Goal: Transaction & Acquisition: Purchase product/service

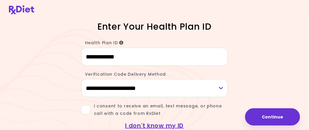
type input "**********"
click at [221, 88] on select "**********" at bounding box center [155, 88] width 147 height 18
select select "***"
click at [82, 79] on select "**********" at bounding box center [155, 88] width 147 height 18
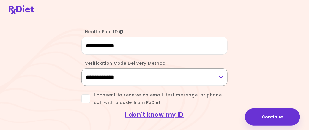
scroll to position [20, 0]
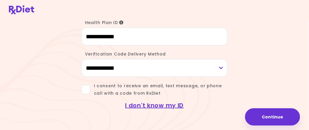
click at [85, 88] on span at bounding box center [86, 89] width 9 height 9
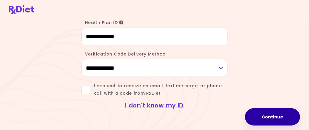
click at [278, 118] on button "Continue" at bounding box center [272, 117] width 55 height 17
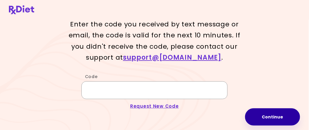
drag, startPoint x: 96, startPoint y: 91, endPoint x: 99, endPoint y: 90, distance: 3.6
click at [96, 91] on input "Code" at bounding box center [155, 91] width 147 height 18
type input "******"
click at [270, 118] on button "Continue" at bounding box center [272, 117] width 55 height 17
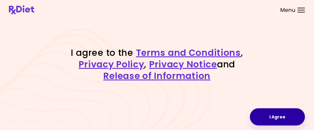
click at [278, 121] on button "I Agree" at bounding box center [277, 117] width 55 height 17
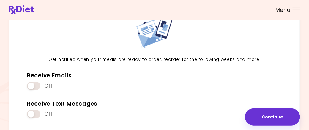
scroll to position [29, 0]
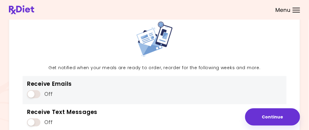
click at [39, 96] on span at bounding box center [33, 94] width 13 height 8
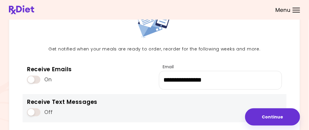
scroll to position [81, 0]
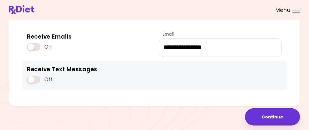
click at [35, 78] on span at bounding box center [33, 80] width 13 height 8
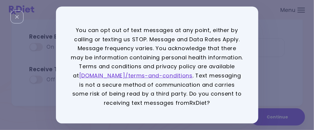
click at [265, 69] on div "You can opt out of text messages at any point, either by calling or texting us …" at bounding box center [157, 65] width 314 height 130
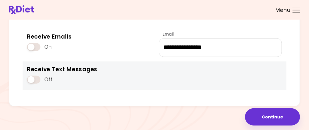
click at [38, 79] on span at bounding box center [33, 80] width 13 height 8
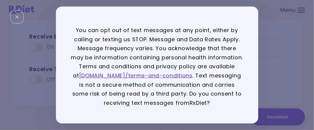
click at [282, 60] on div "You can opt out of text messages at any point, either by calling or texting us …" at bounding box center [157, 65] width 314 height 130
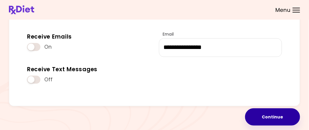
click at [276, 122] on button "Continue" at bounding box center [272, 117] width 55 height 17
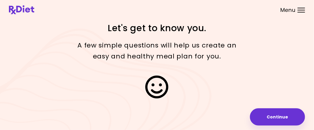
click at [275, 122] on button "Continue" at bounding box center [277, 117] width 55 height 17
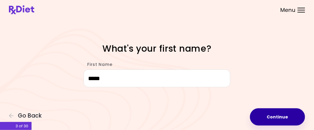
click at [272, 119] on button "Continue" at bounding box center [277, 117] width 55 height 17
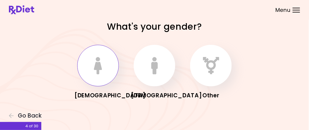
click at [95, 74] on icon "button" at bounding box center [98, 65] width 9 height 17
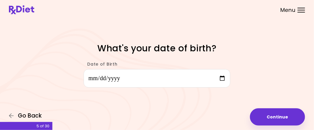
click at [9, 113] on button "Go Back" at bounding box center [27, 116] width 36 height 7
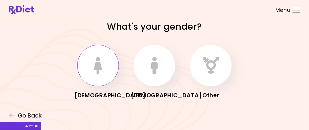
click at [97, 78] on button "button" at bounding box center [98, 66] width 42 height 42
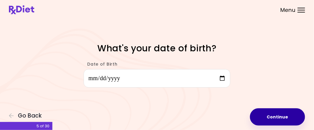
click at [275, 118] on button "Continue" at bounding box center [277, 117] width 55 height 17
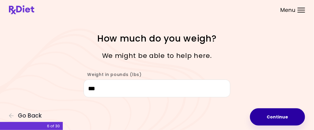
type input "***"
click at [279, 119] on button "Continue" at bounding box center [277, 117] width 55 height 17
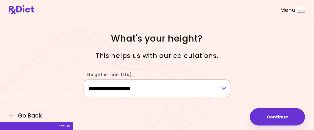
click at [224, 88] on select "**********" at bounding box center [157, 89] width 147 height 18
click at [84, 80] on select "**********" at bounding box center [157, 89] width 147 height 18
click at [223, 90] on select "**********" at bounding box center [157, 89] width 147 height 18
select select "****"
click at [84, 80] on select "**********" at bounding box center [157, 89] width 147 height 18
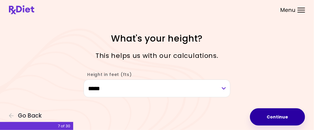
click at [273, 116] on button "Continue" at bounding box center [277, 117] width 55 height 17
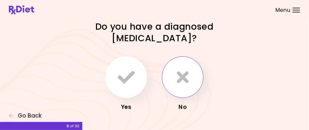
click at [186, 86] on icon "button" at bounding box center [183, 77] width 12 height 17
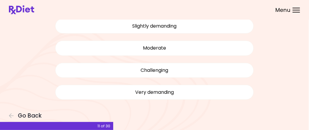
scroll to position [50, 0]
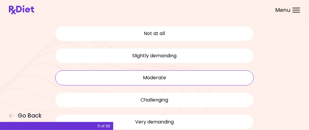
click at [158, 79] on button "Moderate" at bounding box center [154, 78] width 199 height 15
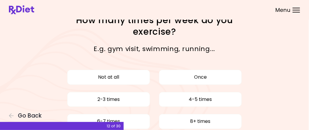
scroll to position [36, 0]
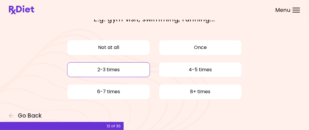
click at [119, 70] on button "2-3 times" at bounding box center [108, 69] width 83 height 15
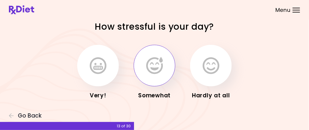
click at [162, 73] on icon "button" at bounding box center [154, 65] width 17 height 17
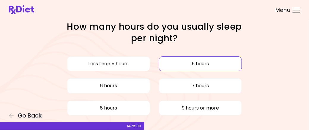
click at [195, 67] on button "5 hours" at bounding box center [200, 64] width 83 height 15
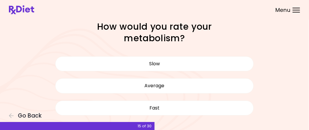
scroll to position [16, 0]
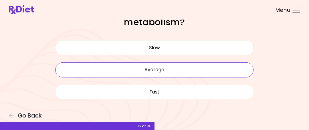
click at [169, 72] on button "Average" at bounding box center [154, 69] width 199 height 15
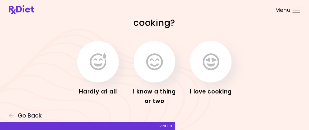
scroll to position [23, 0]
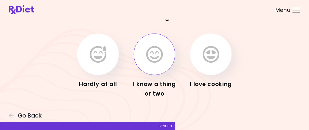
click at [147, 72] on button "button" at bounding box center [155, 55] width 42 height 42
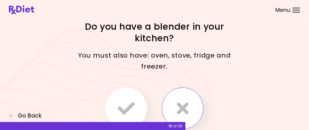
click at [187, 113] on icon "button" at bounding box center [183, 108] width 12 height 17
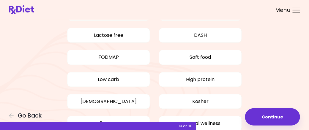
scroll to position [62, 0]
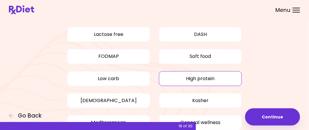
click at [206, 74] on button "High protein" at bounding box center [200, 78] width 83 height 15
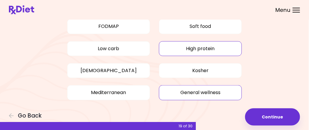
click at [215, 94] on button "General wellness" at bounding box center [200, 92] width 83 height 15
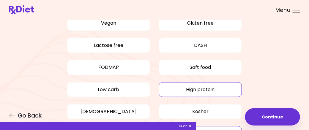
scroll to position [59, 0]
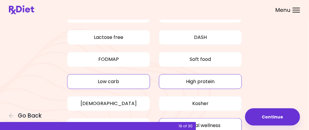
click at [115, 81] on button "Low carb" at bounding box center [108, 81] width 83 height 15
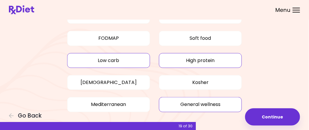
scroll to position [92, 0]
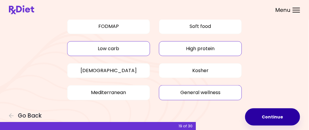
click at [262, 121] on button "Continue" at bounding box center [272, 117] width 55 height 17
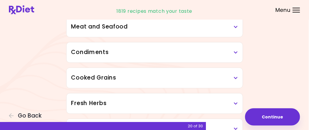
scroll to position [158, 0]
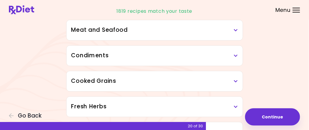
click at [236, 80] on icon at bounding box center [236, 81] width 4 height 4
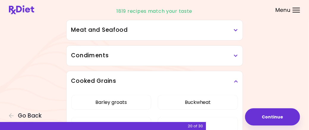
click at [235, 55] on icon at bounding box center [236, 56] width 4 height 4
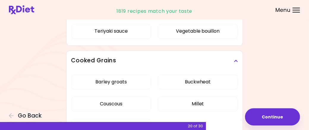
scroll to position [426, 0]
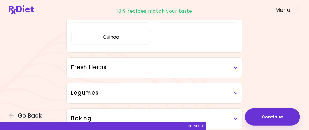
click at [236, 93] on h3 "Legumes" at bounding box center [154, 93] width 167 height 9
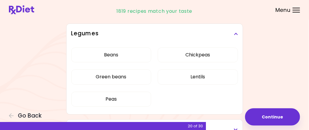
scroll to position [575, 0]
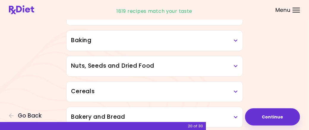
click at [236, 90] on icon at bounding box center [236, 92] width 4 height 4
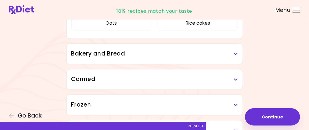
scroll to position [714, 0]
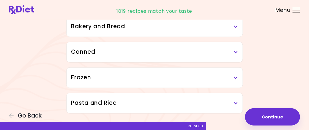
click at [235, 76] on icon at bounding box center [236, 78] width 4 height 4
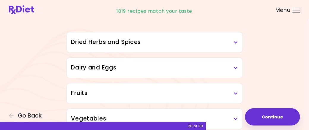
scroll to position [0, 0]
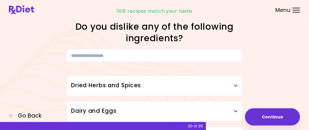
click at [237, 86] on icon at bounding box center [236, 86] width 4 height 4
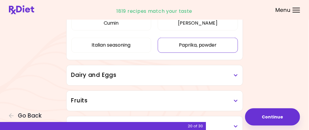
scroll to position [148, 0]
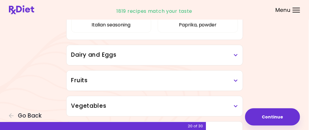
click at [237, 56] on icon at bounding box center [236, 55] width 4 height 4
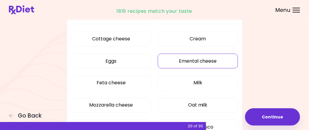
scroll to position [208, 0]
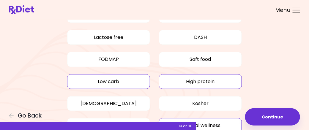
scroll to position [92, 0]
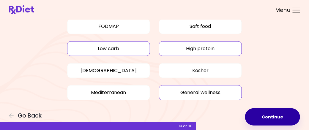
click at [272, 119] on button "Continue" at bounding box center [272, 117] width 55 height 17
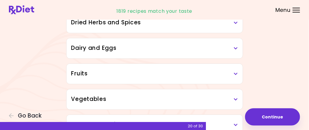
scroll to position [119, 0]
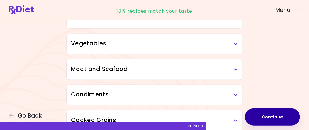
click at [276, 120] on button "Continue" at bounding box center [272, 117] width 55 height 17
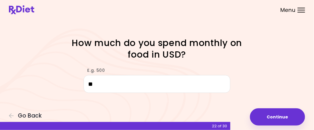
type input "*"
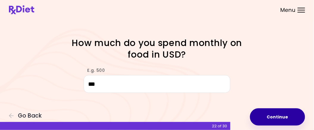
type input "***"
click at [272, 117] on button "Continue" at bounding box center [277, 117] width 55 height 17
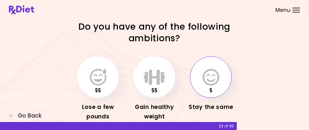
click at [206, 95] on button "button" at bounding box center [211, 78] width 42 height 42
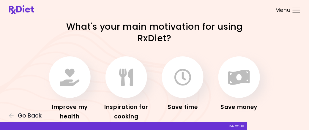
click at [69, 101] on div "Improve my health" at bounding box center [70, 89] width 48 height 65
click at [68, 90] on button "button" at bounding box center [70, 78] width 42 height 42
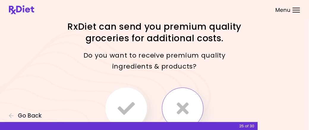
click at [186, 108] on icon "button" at bounding box center [183, 108] width 12 height 17
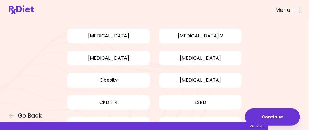
scroll to position [59, 0]
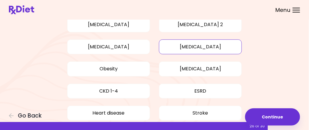
click at [212, 48] on button "[MEDICAL_DATA]" at bounding box center [200, 47] width 83 height 15
click at [204, 68] on button "[MEDICAL_DATA]" at bounding box center [200, 69] width 83 height 15
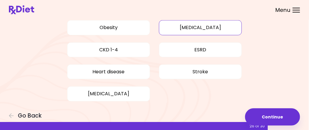
scroll to position [102, 0]
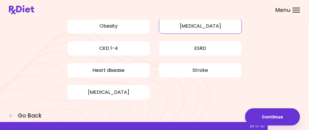
click at [207, 30] on button "[MEDICAL_DATA]" at bounding box center [200, 26] width 83 height 15
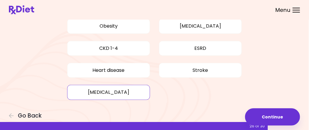
click at [103, 96] on button "[MEDICAL_DATA]" at bounding box center [108, 92] width 83 height 15
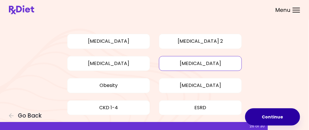
click at [271, 113] on button "Continue" at bounding box center [272, 117] width 55 height 17
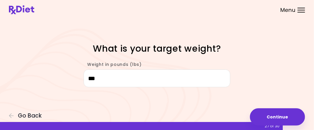
drag, startPoint x: 90, startPoint y: 78, endPoint x: 99, endPoint y: 77, distance: 8.9
click at [99, 77] on input "***" at bounding box center [157, 79] width 147 height 18
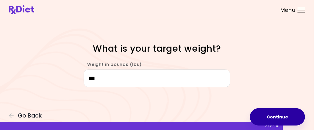
type input "***"
click at [273, 116] on button "Continue" at bounding box center [277, 117] width 55 height 17
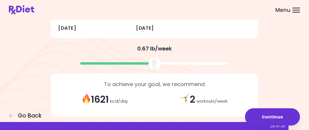
scroll to position [148, 0]
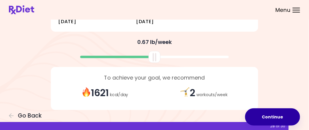
click at [273, 121] on button "Continue" at bounding box center [272, 117] width 55 height 17
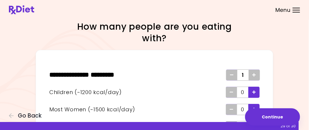
click at [256, 73] on icon "Add" at bounding box center [255, 75] width 4 height 4
click at [253, 75] on icon "Add" at bounding box center [255, 75] width 4 height 4
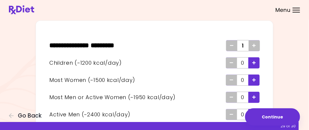
click at [255, 98] on icon "Add - Man or Active Woman" at bounding box center [255, 98] width 4 height 4
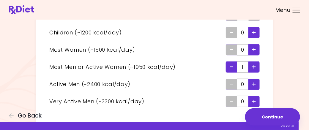
scroll to position [77, 0]
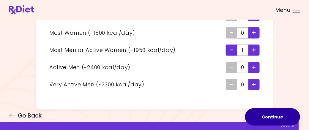
click at [266, 120] on button "Continue" at bounding box center [272, 117] width 55 height 17
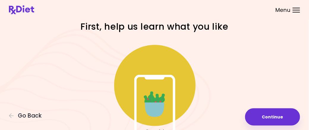
click at [266, 57] on div at bounding box center [155, 98] width 244 height 128
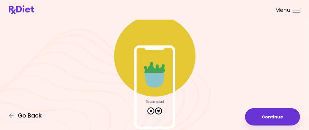
click at [38, 115] on span "Go Back" at bounding box center [30, 116] width 24 height 7
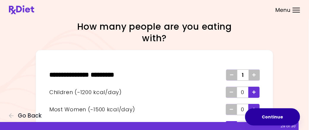
click at [267, 114] on button "Continue" at bounding box center [272, 117] width 55 height 17
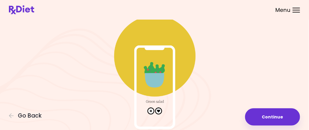
scroll to position [52, 0]
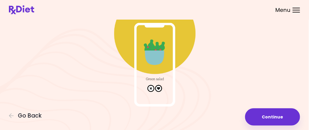
click at [159, 91] on img at bounding box center [154, 47] width 119 height 119
click at [159, 89] on img at bounding box center [154, 47] width 119 height 119
click at [159, 90] on img at bounding box center [154, 47] width 119 height 119
click at [151, 90] on img at bounding box center [154, 47] width 119 height 119
click at [156, 90] on img at bounding box center [154, 47] width 119 height 119
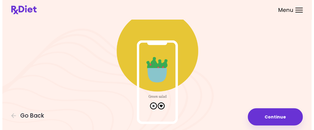
scroll to position [22, 0]
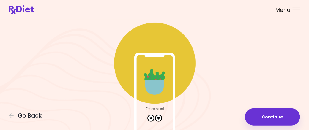
click at [159, 77] on img at bounding box center [154, 77] width 119 height 119
click at [159, 78] on img at bounding box center [154, 77] width 119 height 119
click at [276, 127] on div at bounding box center [155, 76] width 244 height 128
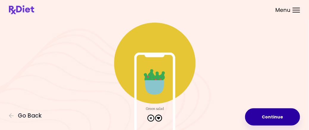
click at [272, 115] on button "Continue" at bounding box center [272, 117] width 55 height 17
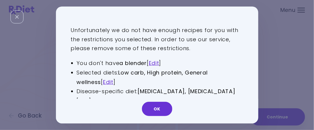
click at [89, 97] on link "Edit" at bounding box center [84, 100] width 10 height 7
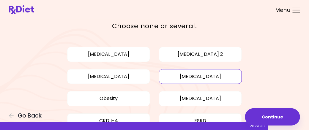
scroll to position [89, 0]
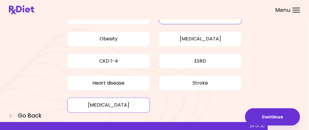
click at [104, 108] on button "[MEDICAL_DATA]" at bounding box center [108, 105] width 83 height 15
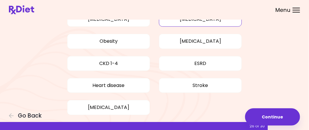
scroll to position [102, 0]
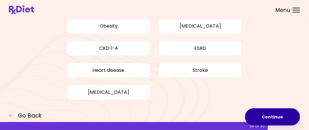
drag, startPoint x: 275, startPoint y: 118, endPoint x: 273, endPoint y: 115, distance: 4.5
click at [276, 118] on button "Continue" at bounding box center [272, 117] width 55 height 17
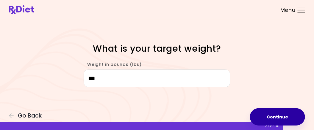
click at [272, 112] on button "Continue" at bounding box center [277, 117] width 55 height 17
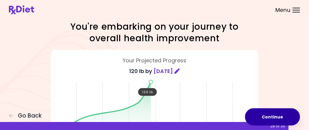
click at [275, 115] on button "Continue" at bounding box center [272, 117] width 55 height 17
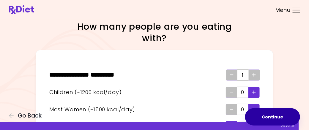
click at [276, 116] on button "Continue" at bounding box center [272, 117] width 55 height 17
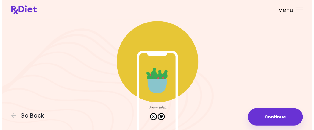
scroll to position [29, 0]
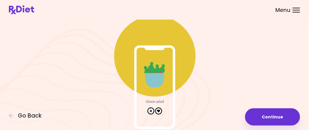
click at [159, 111] on img at bounding box center [154, 69] width 119 height 119
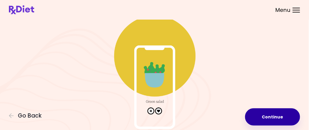
click at [268, 118] on button "Continue" at bounding box center [272, 117] width 55 height 17
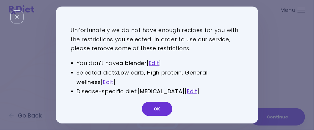
click at [109, 83] on link "Edit" at bounding box center [108, 81] width 10 height 7
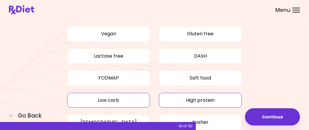
scroll to position [29, 0]
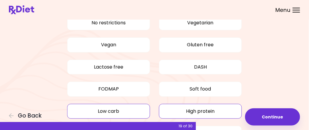
click at [119, 110] on button "Low carb" at bounding box center [108, 111] width 83 height 15
click at [198, 110] on button "High protein" at bounding box center [200, 111] width 83 height 15
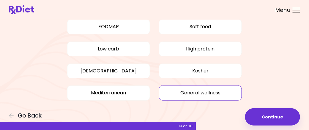
scroll to position [92, 0]
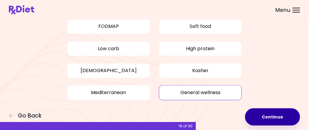
click at [270, 118] on button "Continue" at bounding box center [272, 117] width 55 height 17
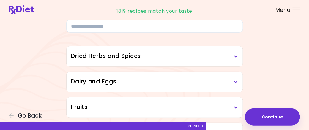
scroll to position [89, 0]
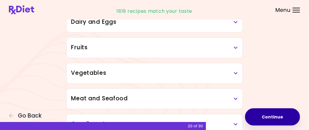
click at [281, 116] on button "Continue" at bounding box center [272, 117] width 55 height 17
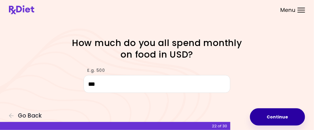
click at [276, 118] on button "Continue" at bounding box center [277, 117] width 55 height 17
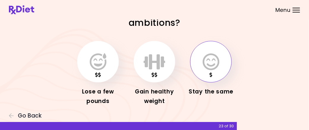
scroll to position [23, 0]
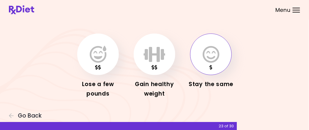
click at [206, 62] on icon "button" at bounding box center [211, 54] width 17 height 17
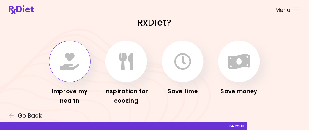
scroll to position [23, 0]
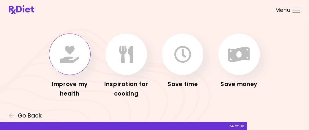
click at [68, 65] on button "button" at bounding box center [70, 55] width 42 height 42
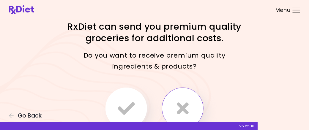
click at [188, 109] on icon "button" at bounding box center [183, 108] width 12 height 17
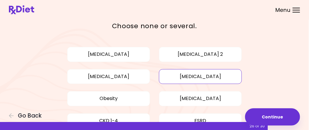
scroll to position [102, 0]
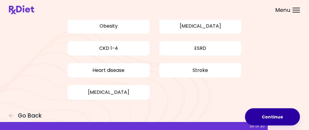
click at [280, 114] on button "Continue" at bounding box center [272, 117] width 55 height 17
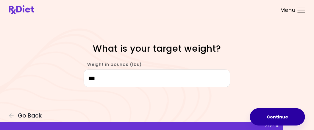
click at [284, 119] on button "Continue" at bounding box center [277, 117] width 55 height 17
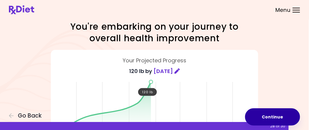
click at [284, 119] on button "Continue" at bounding box center [272, 117] width 55 height 17
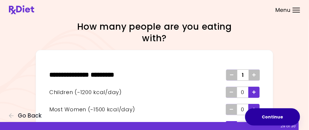
click at [284, 118] on button "Continue" at bounding box center [272, 117] width 55 height 17
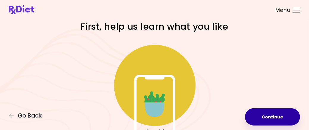
click at [284, 118] on button "Continue" at bounding box center [272, 117] width 55 height 17
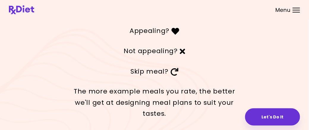
scroll to position [40, 0]
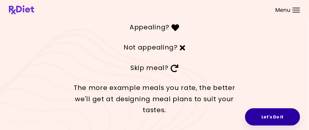
click at [277, 119] on button "Let's Do It" at bounding box center [272, 117] width 55 height 17
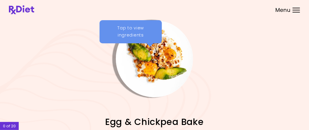
scroll to position [59, 0]
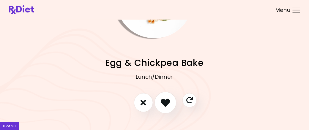
click at [163, 104] on icon "I like this recipe" at bounding box center [165, 102] width 9 height 9
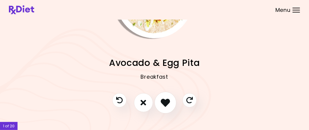
click at [168, 101] on icon "I like this recipe" at bounding box center [165, 102] width 9 height 9
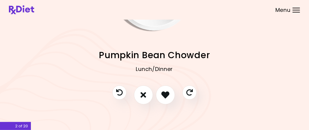
scroll to position [67, 0]
click at [173, 94] on button "I like this recipe" at bounding box center [166, 95] width 22 height 22
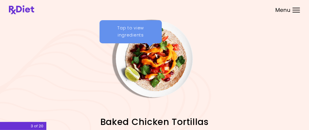
scroll to position [59, 0]
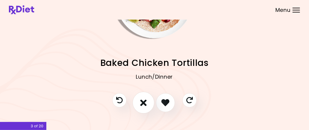
click at [144, 106] on icon "I don't like this recipe" at bounding box center [143, 102] width 7 height 9
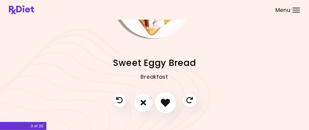
click at [168, 101] on icon "I like this recipe" at bounding box center [165, 102] width 9 height 9
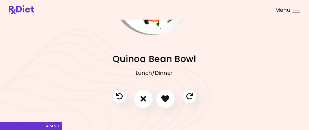
scroll to position [67, 0]
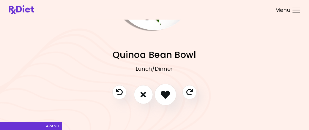
click at [161, 98] on button "I like this recipe" at bounding box center [166, 95] width 22 height 22
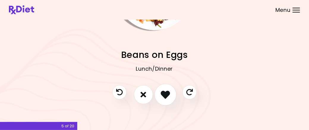
click at [170, 94] on button "I like this recipe" at bounding box center [166, 95] width 22 height 22
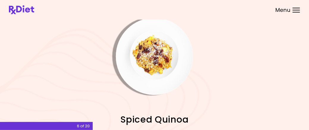
scroll to position [0, 0]
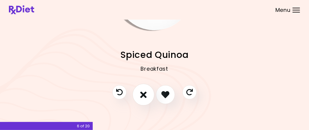
click at [135, 99] on button "I don't like this recipe" at bounding box center [144, 95] width 22 height 22
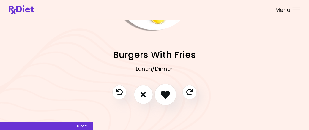
click at [167, 97] on icon "I like this recipe" at bounding box center [165, 94] width 9 height 9
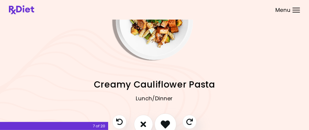
click at [166, 121] on icon "I like this recipe" at bounding box center [165, 124] width 9 height 9
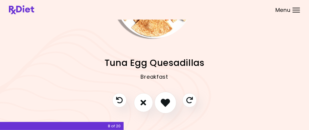
click at [169, 98] on icon "I like this recipe" at bounding box center [165, 102] width 9 height 9
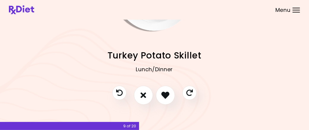
scroll to position [67, 0]
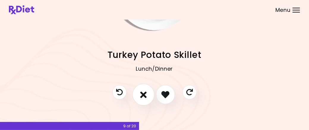
click at [147, 98] on button "I don't like this recipe" at bounding box center [144, 95] width 22 height 22
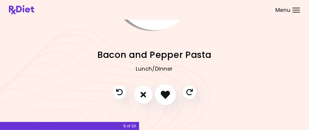
click at [165, 93] on icon "I like this recipe" at bounding box center [165, 94] width 9 height 9
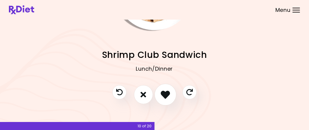
click at [168, 96] on icon "I like this recipe" at bounding box center [165, 94] width 9 height 9
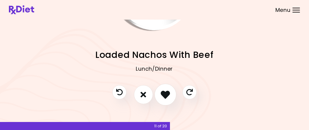
click at [173, 99] on button "I like this recipe" at bounding box center [166, 95] width 22 height 22
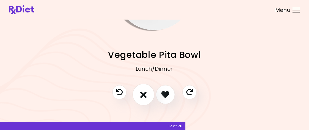
click at [143, 102] on button "I don't like this recipe" at bounding box center [144, 95] width 22 height 22
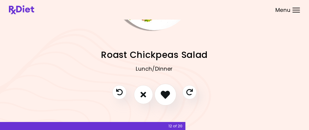
click at [169, 98] on icon "I like this recipe" at bounding box center [165, 94] width 9 height 9
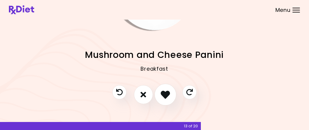
click at [170, 98] on icon "I like this recipe" at bounding box center [165, 94] width 9 height 9
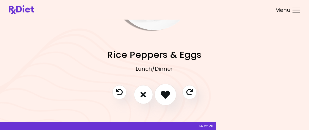
click at [165, 99] on icon "I like this recipe" at bounding box center [165, 94] width 9 height 9
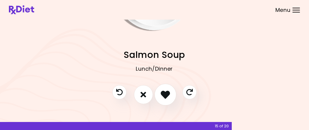
click at [167, 98] on icon "I like this recipe" at bounding box center [165, 94] width 9 height 9
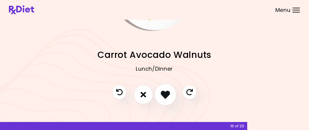
click at [167, 99] on icon "I like this recipe" at bounding box center [165, 94] width 9 height 9
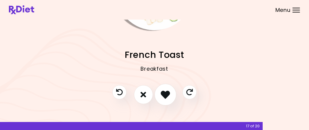
click at [166, 101] on button "I like this recipe" at bounding box center [166, 95] width 22 height 22
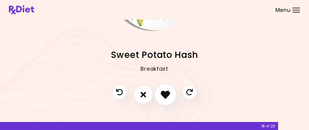
click at [167, 101] on button "I like this recipe" at bounding box center [166, 95] width 22 height 22
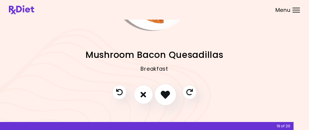
click at [161, 100] on button "I like this recipe" at bounding box center [166, 95] width 22 height 22
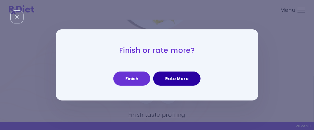
click at [174, 83] on button "Rate More" at bounding box center [176, 79] width 47 height 14
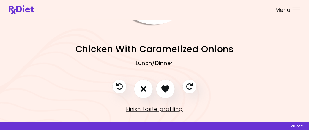
scroll to position [77, 0]
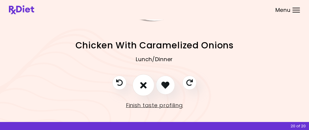
drag, startPoint x: 141, startPoint y: 87, endPoint x: 148, endPoint y: 88, distance: 7.3
click at [142, 87] on icon "I don't like this recipe" at bounding box center [143, 85] width 7 height 9
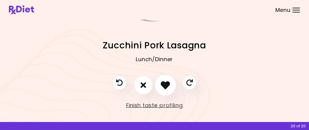
click at [169, 89] on icon "I like this recipe" at bounding box center [165, 85] width 9 height 9
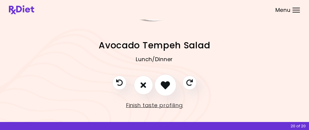
click at [168, 87] on icon "I like this recipe" at bounding box center [165, 85] width 9 height 9
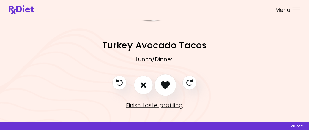
click at [170, 93] on button "I like this recipe" at bounding box center [166, 85] width 22 height 22
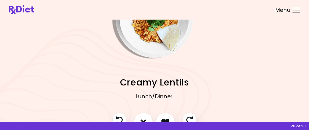
scroll to position [59, 0]
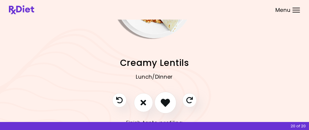
click at [166, 98] on icon "I like this recipe" at bounding box center [165, 102] width 9 height 9
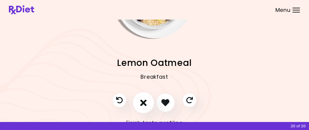
click at [148, 100] on button "I don't like this recipe" at bounding box center [144, 103] width 22 height 22
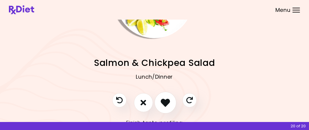
click at [167, 104] on icon "I like this recipe" at bounding box center [165, 102] width 9 height 9
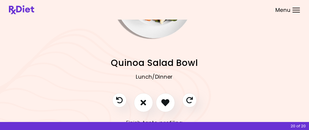
click at [178, 103] on div at bounding box center [155, 105] width 96 height 25
click at [171, 103] on button "I like this recipe" at bounding box center [166, 103] width 22 height 22
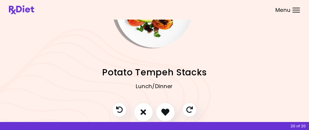
scroll to position [77, 0]
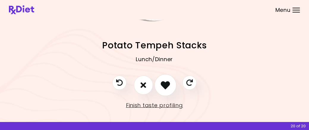
click at [167, 87] on icon "I like this recipe" at bounding box center [165, 85] width 9 height 9
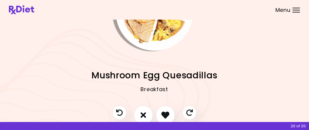
scroll to position [59, 0]
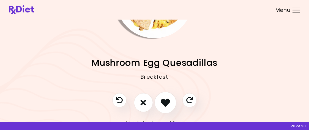
click at [165, 99] on icon "I like this recipe" at bounding box center [165, 102] width 9 height 9
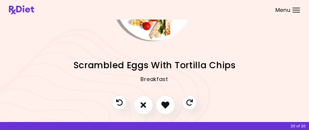
scroll to position [77, 0]
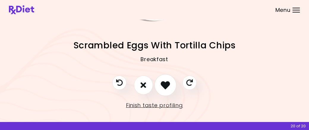
click at [165, 90] on icon "I like this recipe" at bounding box center [165, 85] width 9 height 9
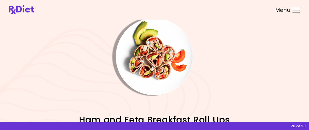
scroll to position [0, 0]
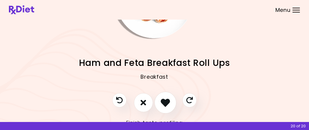
click at [172, 101] on button "I like this recipe" at bounding box center [166, 103] width 22 height 22
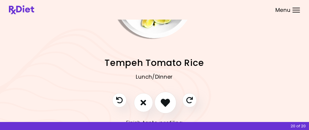
click at [168, 104] on icon "I like this recipe" at bounding box center [165, 102] width 9 height 9
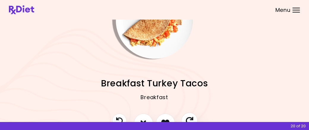
scroll to position [7, 0]
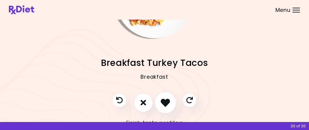
click at [169, 107] on icon "I like this recipe" at bounding box center [165, 102] width 9 height 9
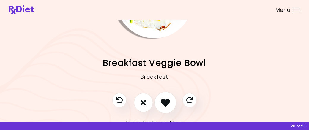
click at [169, 108] on button "I like this recipe" at bounding box center [166, 103] width 22 height 22
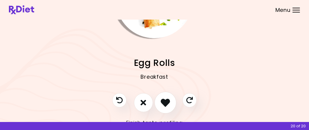
click at [168, 106] on icon "I like this recipe" at bounding box center [165, 102] width 9 height 9
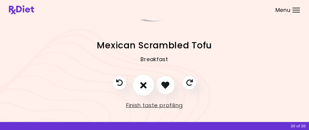
click at [140, 89] on button "I don't like this recipe" at bounding box center [144, 85] width 22 height 22
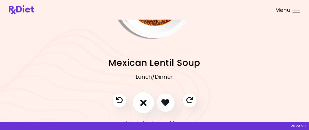
click at [142, 106] on icon "I don't like this recipe" at bounding box center [143, 102] width 7 height 9
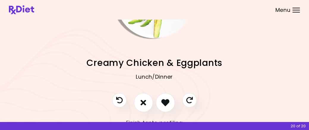
scroll to position [29, 0]
click at [171, 104] on button "I like this recipe" at bounding box center [166, 103] width 22 height 22
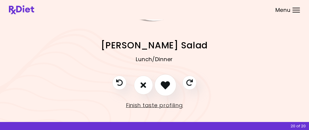
click at [166, 87] on icon "I like this recipe" at bounding box center [165, 85] width 9 height 9
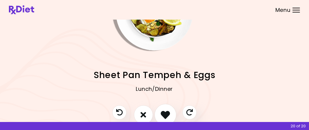
click at [165, 109] on button "I like this recipe" at bounding box center [166, 115] width 22 height 22
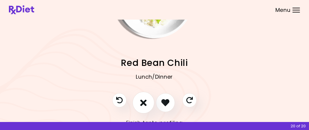
drag, startPoint x: 140, startPoint y: 106, endPoint x: 147, endPoint y: 106, distance: 6.6
click at [141, 106] on button "I don't like this recipe" at bounding box center [144, 103] width 22 height 22
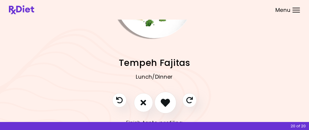
click at [170, 105] on icon "I like this recipe" at bounding box center [165, 102] width 9 height 9
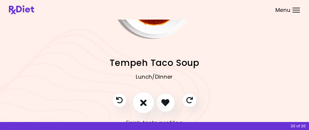
click at [142, 107] on icon "I don't like this recipe" at bounding box center [143, 102] width 7 height 9
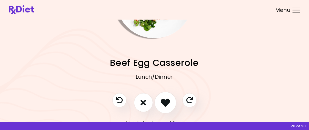
click at [157, 107] on button "I like this recipe" at bounding box center [166, 103] width 22 height 22
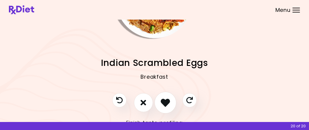
click at [167, 111] on button "I like this recipe" at bounding box center [166, 103] width 22 height 22
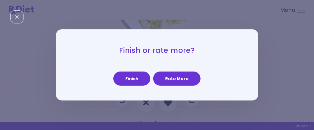
drag, startPoint x: 127, startPoint y: 75, endPoint x: 131, endPoint y: 77, distance: 4.1
click at [127, 76] on button "Finish" at bounding box center [131, 79] width 37 height 14
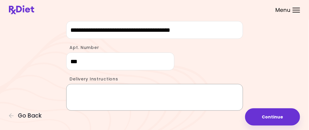
click at [82, 90] on textarea "Delivery Instructions" at bounding box center [154, 97] width 177 height 27
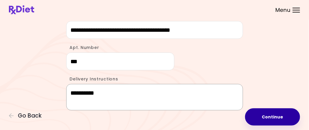
type textarea "**********"
click at [270, 116] on button "Continue" at bounding box center [272, 117] width 55 height 17
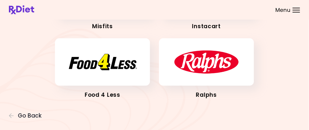
scroll to position [88, 0]
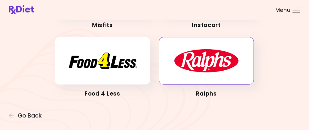
click at [205, 69] on img "button" at bounding box center [206, 61] width 65 height 24
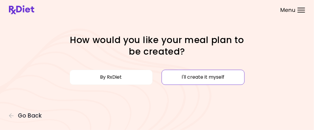
click at [196, 83] on button "I'll create it myself" at bounding box center [203, 77] width 83 height 15
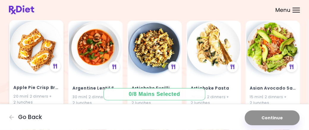
scroll to position [89, 0]
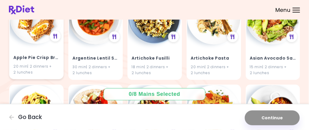
click at [34, 48] on div "Apple Pie Crisp Bread 20 min | 2 dinners + 2 lunches" at bounding box center [36, 61] width 53 height 35
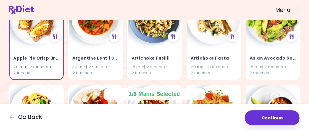
scroll to position [59, 0]
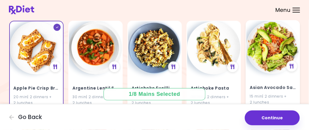
click at [270, 63] on img at bounding box center [273, 47] width 53 height 53
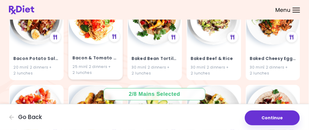
scroll to position [565, 0]
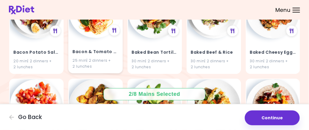
click at [97, 35] on img at bounding box center [95, 11] width 53 height 53
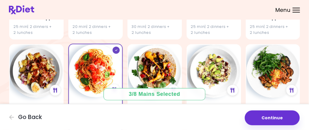
scroll to position [535, 0]
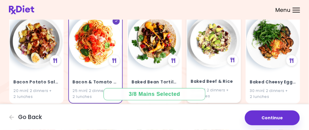
click at [220, 50] on img at bounding box center [213, 41] width 53 height 53
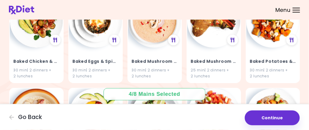
scroll to position [714, 0]
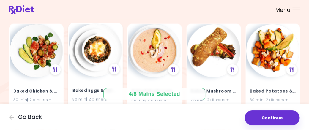
click at [104, 75] on img at bounding box center [95, 50] width 53 height 53
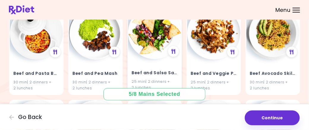
scroll to position [2142, 0]
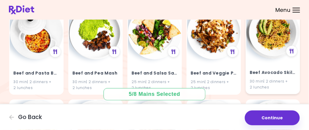
click at [262, 53] on img at bounding box center [273, 32] width 53 height 53
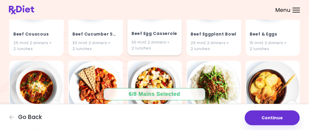
scroll to position [2410, 0]
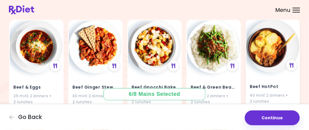
click at [279, 64] on img at bounding box center [273, 46] width 53 height 53
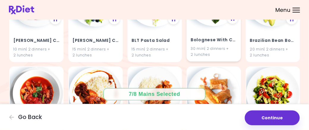
scroll to position [3273, 0]
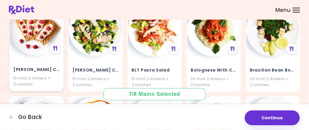
click at [36, 55] on img at bounding box center [36, 29] width 53 height 53
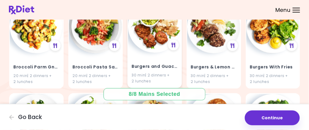
scroll to position [3541, 0]
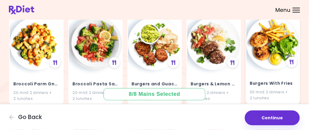
click at [258, 67] on img at bounding box center [273, 43] width 53 height 53
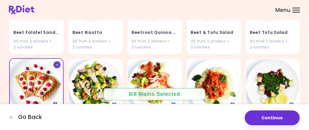
scroll to position [3246, 0]
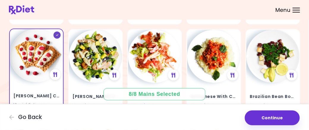
click at [44, 76] on img at bounding box center [36, 55] width 53 height 53
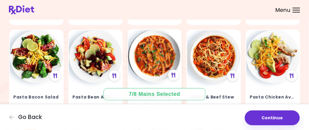
scroll to position [14554, 0]
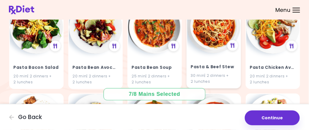
click at [206, 53] on img at bounding box center [213, 26] width 53 height 53
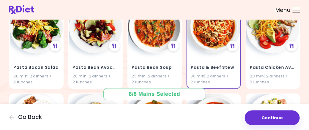
click at [276, 117] on button "Continue" at bounding box center [272, 118] width 55 height 15
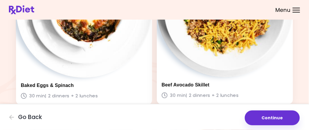
scroll to position [565, 0]
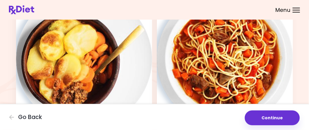
click at [280, 116] on button "Continue" at bounding box center [272, 118] width 55 height 15
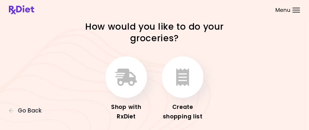
scroll to position [23, 0]
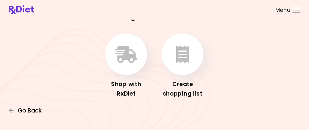
click at [32, 111] on span "Go Back" at bounding box center [30, 111] width 24 height 7
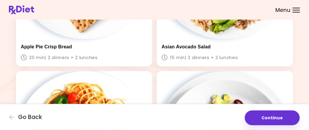
scroll to position [267, 0]
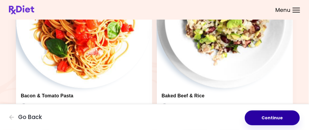
click at [270, 122] on button "Continue" at bounding box center [272, 118] width 55 height 15
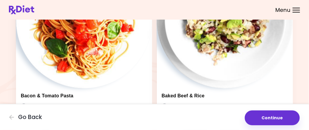
scroll to position [0, 0]
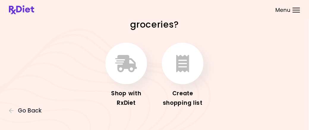
scroll to position [23, 0]
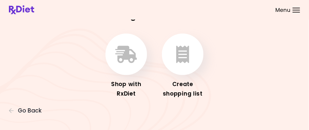
click at [295, 10] on div at bounding box center [296, 10] width 7 height 1
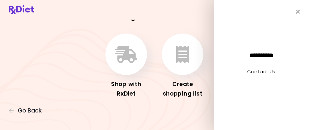
click at [188, 17] on header at bounding box center [154, 10] width 309 height 20
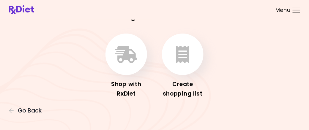
click at [297, 10] on div "Menu" at bounding box center [296, 10] width 7 height 5
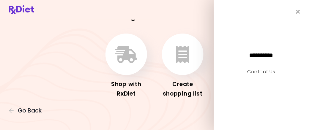
click at [200, 16] on header at bounding box center [154, 10] width 309 height 20
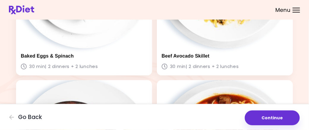
scroll to position [565, 0]
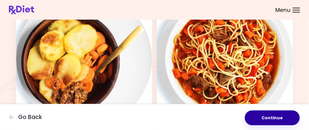
click at [268, 121] on button "Continue" at bounding box center [272, 118] width 55 height 15
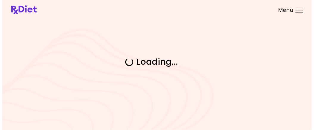
scroll to position [0, 0]
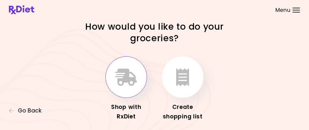
click at [122, 83] on icon "button" at bounding box center [127, 77] width 22 height 17
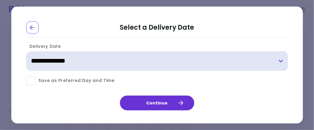
click at [281, 62] on select "**********" at bounding box center [157, 61] width 262 height 20
select select "**********"
click at [26, 51] on select "**********" at bounding box center [157, 61] width 262 height 20
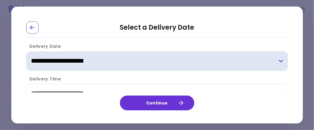
scroll to position [32, 0]
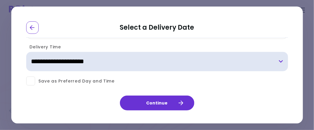
click at [278, 62] on select "**********" at bounding box center [157, 62] width 262 height 20
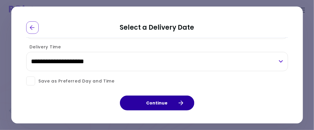
click at [177, 104] on button "Continue" at bounding box center [157, 103] width 74 height 15
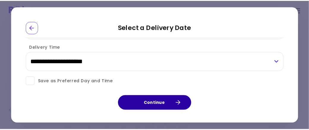
scroll to position [0, 0]
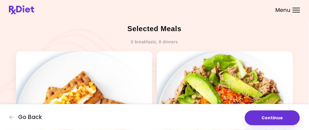
click at [288, 35] on div "Selected Meals 0 breakfasts , 8 dinners" at bounding box center [154, 35] width 277 height 23
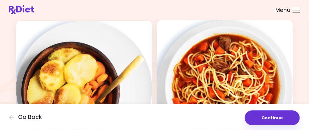
scroll to position [638, 0]
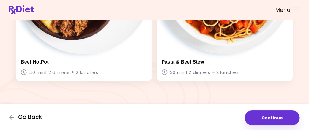
click at [23, 119] on span "Go Back" at bounding box center [30, 117] width 24 height 7
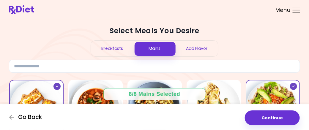
click at [24, 117] on span "Go Back" at bounding box center [30, 117] width 24 height 7
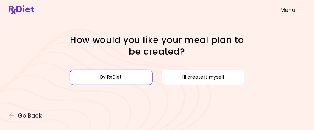
click at [115, 78] on button "By RxDiet" at bounding box center [111, 77] width 83 height 15
select select "*"
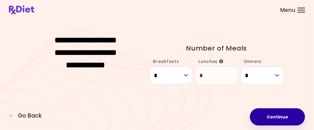
click at [269, 124] on button "Continue" at bounding box center [277, 117] width 55 height 17
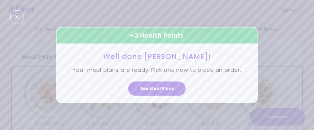
click at [299, 10] on div "+ 3 Health Points Well done [PERSON_NAME]! Your meal plans are ready. Pick one …" at bounding box center [157, 65] width 314 height 130
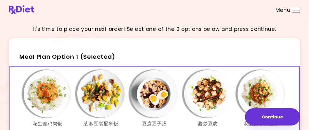
click at [299, 10] on div at bounding box center [296, 10] width 7 height 1
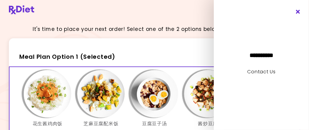
click at [298, 11] on icon "Close" at bounding box center [299, 12] width 6 height 4
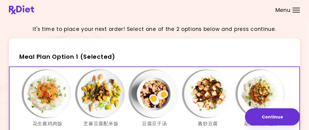
click at [294, 11] on div "Menu" at bounding box center [296, 10] width 7 height 5
